Goal: Information Seeking & Learning: Learn about a topic

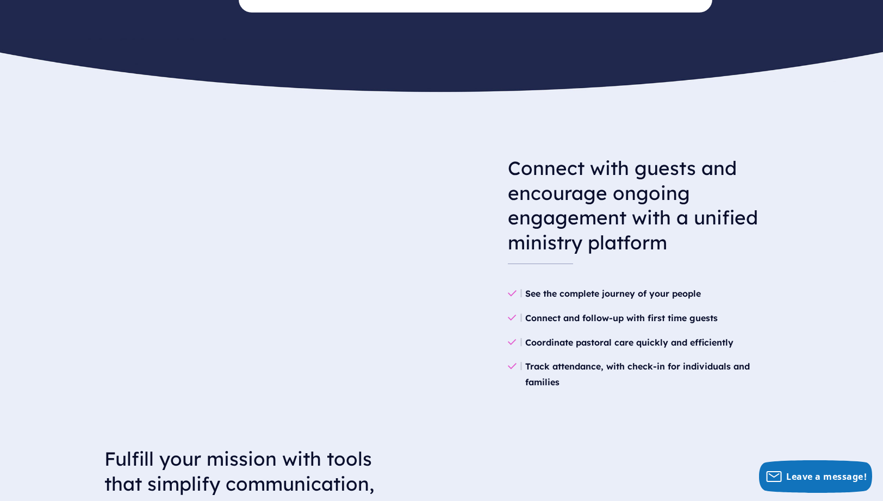
scroll to position [928, 0]
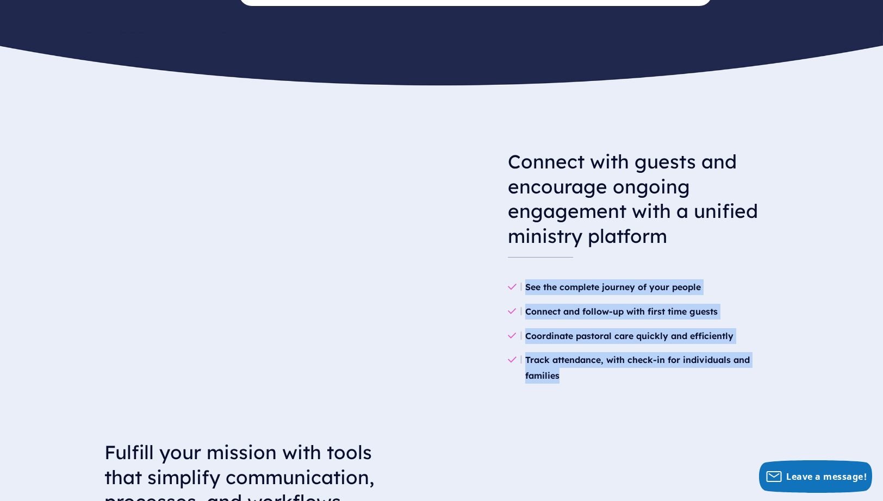
drag, startPoint x: 527, startPoint y: 267, endPoint x: 575, endPoint y: 364, distance: 107.7
click at [575, 364] on ul "See the complete journey of your people Connect and follow-up with first time g…" at bounding box center [643, 331] width 271 height 130
copy ul "See the complete journey of your people Connect and follow-up with first time g…"
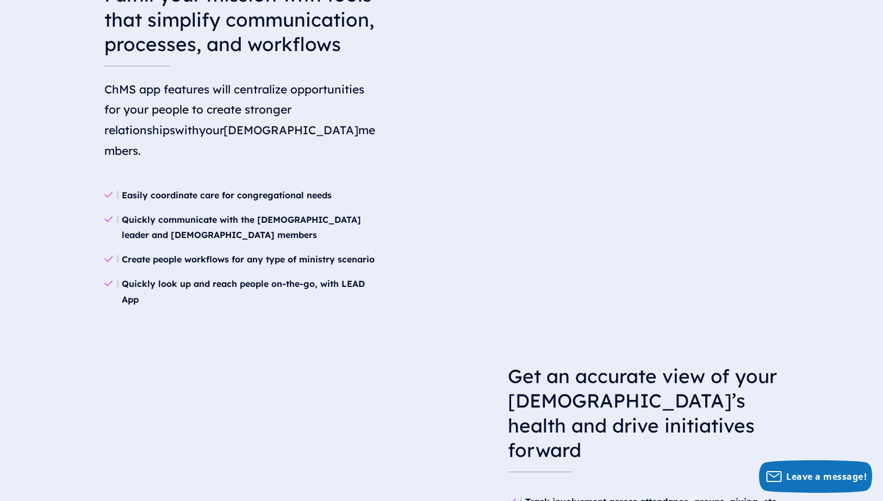
scroll to position [1411, 0]
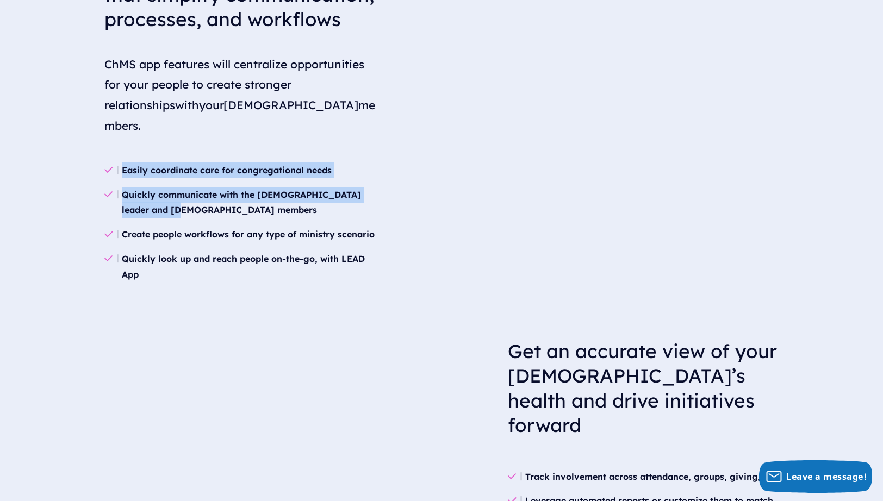
drag, startPoint x: 169, startPoint y: 190, endPoint x: 124, endPoint y: 151, distance: 60.1
click at [124, 151] on ul "Easily coordinate care for congregational needs Quickly communicate with the [D…" at bounding box center [239, 222] width 271 height 146
copy ul "Easily coordinate care for congregational needs Quickly communicate with the [D…"
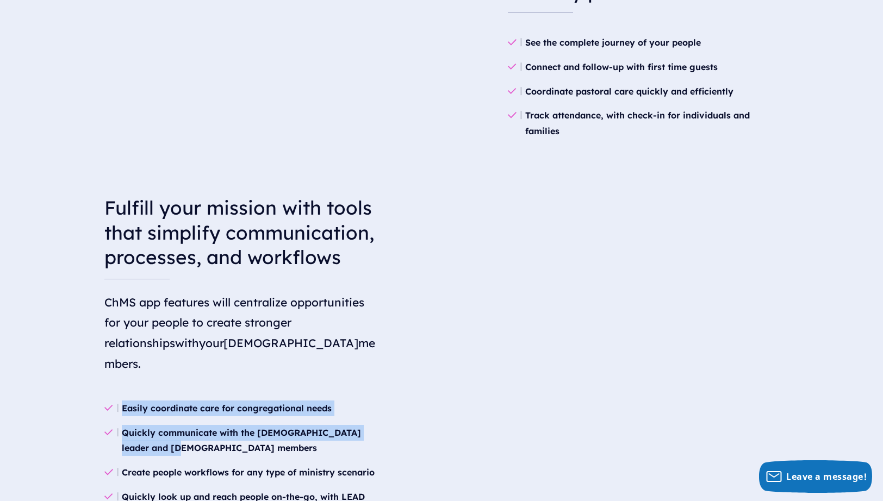
scroll to position [1132, 0]
